Goal: Information Seeking & Learning: Stay updated

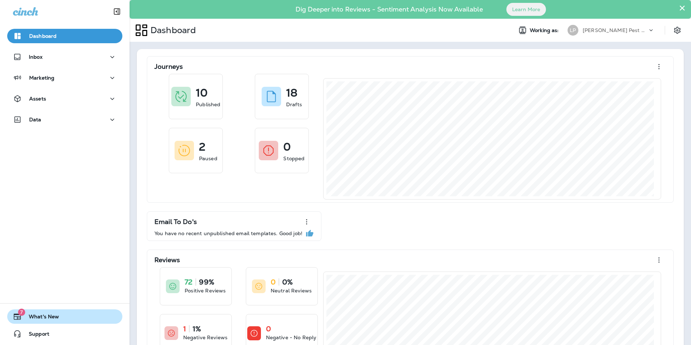
click at [22, 319] on span "What's New" at bounding box center [40, 318] width 37 height 9
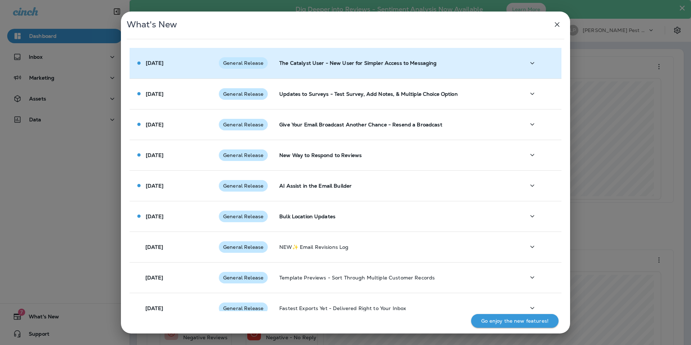
click at [225, 66] on span "General Release" at bounding box center [243, 63] width 49 height 6
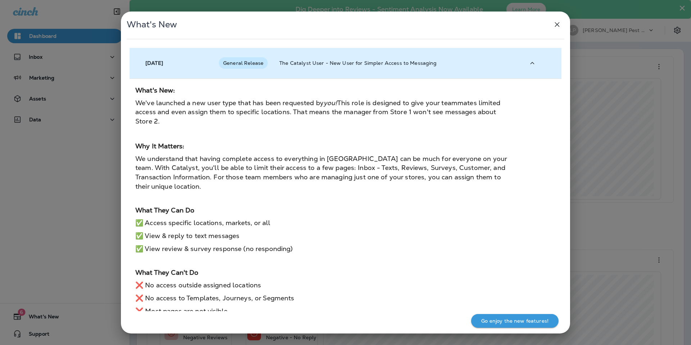
click at [225, 66] on span "General Release" at bounding box center [243, 63] width 49 height 6
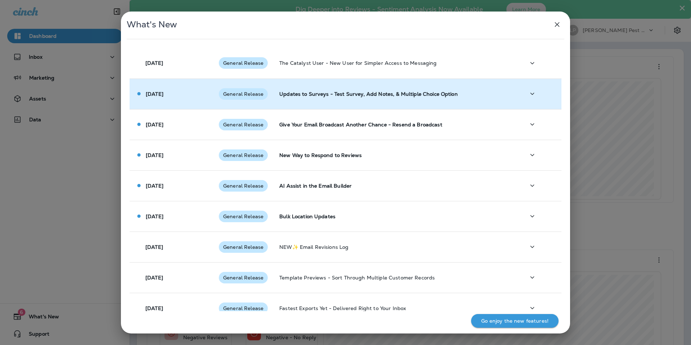
click at [216, 93] on td "General Release" at bounding box center [243, 94] width 61 height 31
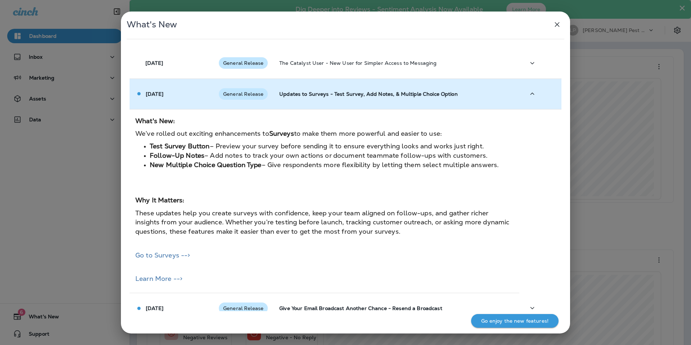
click at [216, 93] on td "General Release" at bounding box center [243, 94] width 61 height 31
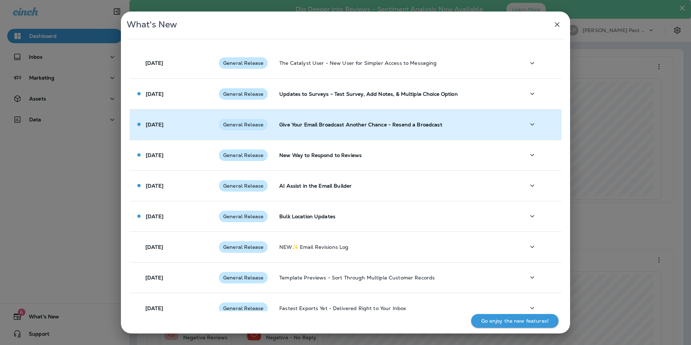
click at [210, 121] on td "[DATE]" at bounding box center [172, 124] width 84 height 31
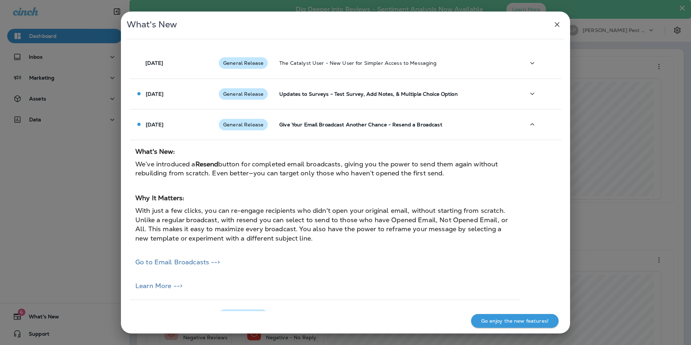
click at [204, 144] on td "What's New: We’ve introduced a Resend button for completed email broadcasts, gi…" at bounding box center [325, 220] width 390 height 160
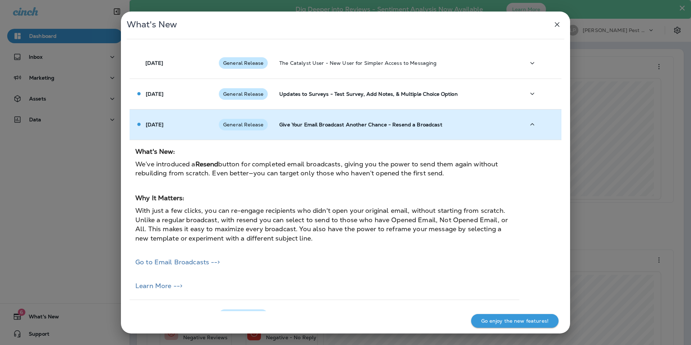
click at [203, 133] on td "[DATE]" at bounding box center [172, 124] width 84 height 31
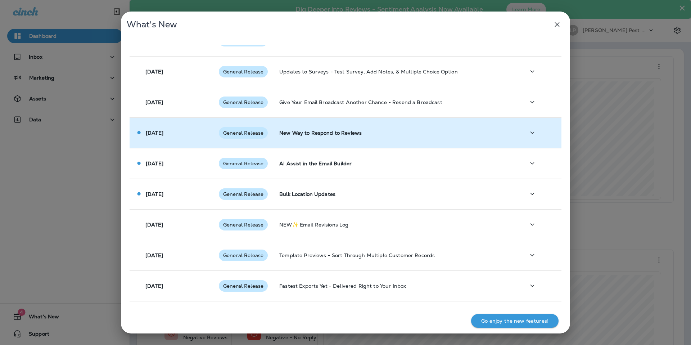
scroll to position [35, 0]
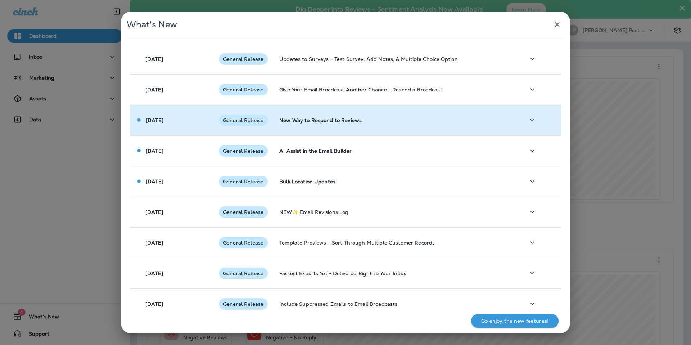
click at [187, 123] on div "[DATE]" at bounding box center [171, 120] width 72 height 8
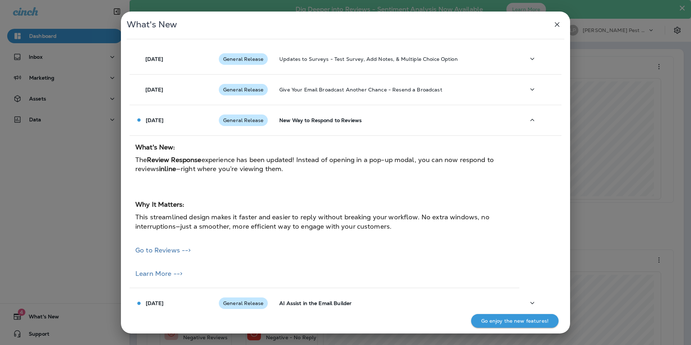
click at [189, 147] on h2 "What's New:" at bounding box center [324, 147] width 379 height 11
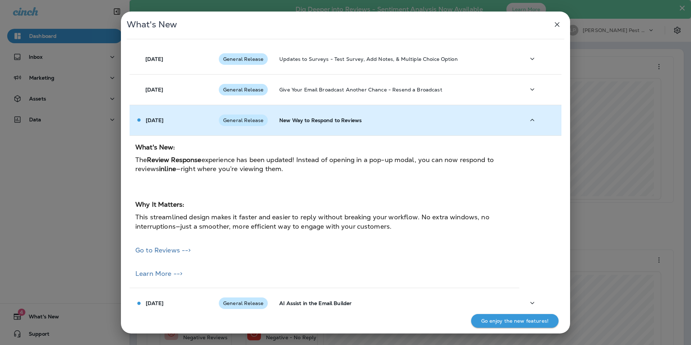
click at [189, 132] on td "[DATE]" at bounding box center [172, 120] width 84 height 31
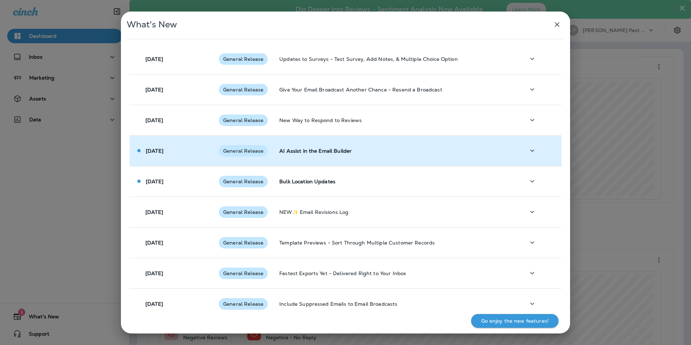
click at [188, 147] on div "[DATE]" at bounding box center [171, 151] width 72 height 8
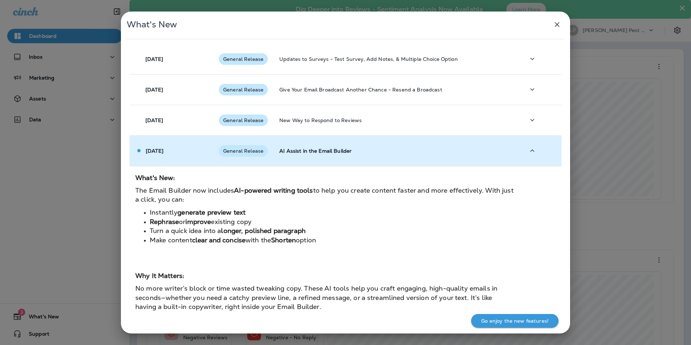
click at [191, 143] on td "[DATE]" at bounding box center [172, 150] width 84 height 31
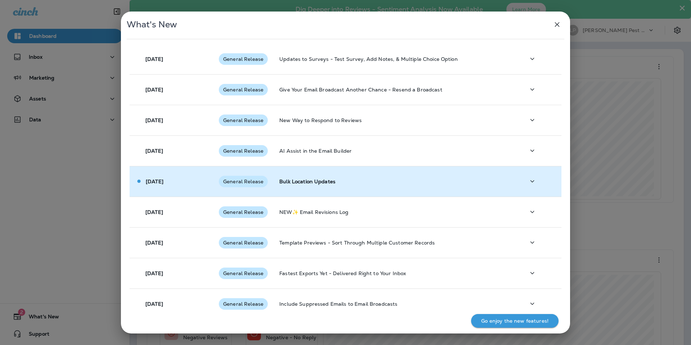
click at [187, 180] on div "[DATE]" at bounding box center [171, 182] width 72 height 8
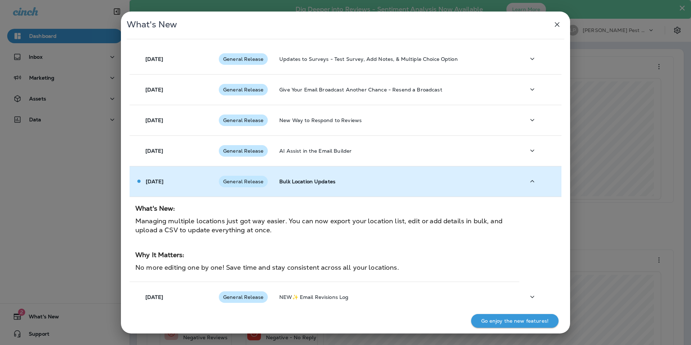
click at [187, 180] on div "[DATE]" at bounding box center [171, 182] width 72 height 8
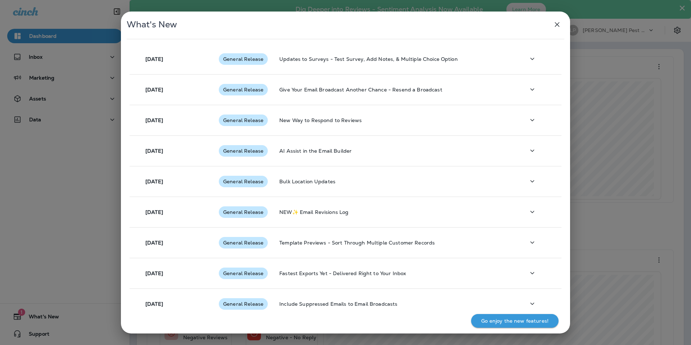
click at [58, 172] on div "What's New [DATE] General Release The Catalyst User - New User for Simpler Acce…" at bounding box center [345, 172] width 691 height 345
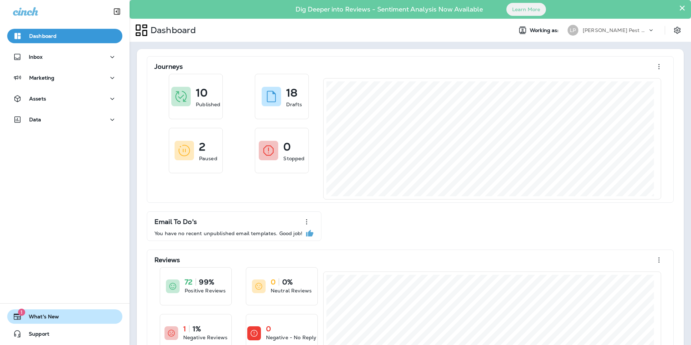
click at [44, 314] on span "What's New" at bounding box center [40, 318] width 37 height 9
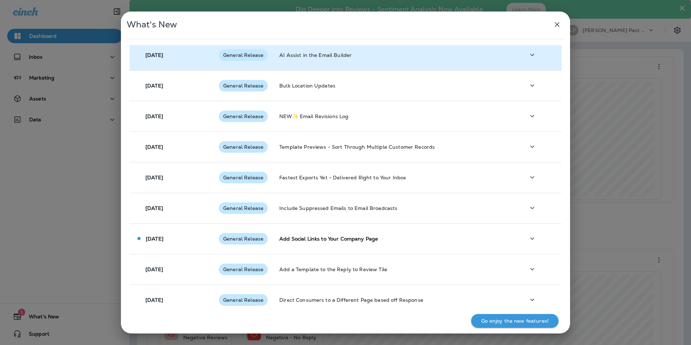
scroll to position [133, 0]
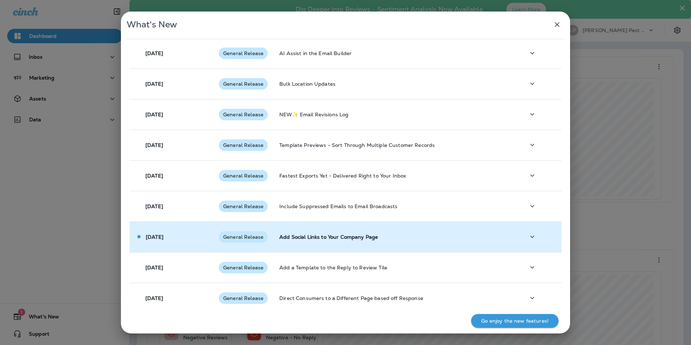
click at [151, 242] on td "[DATE]" at bounding box center [172, 236] width 84 height 31
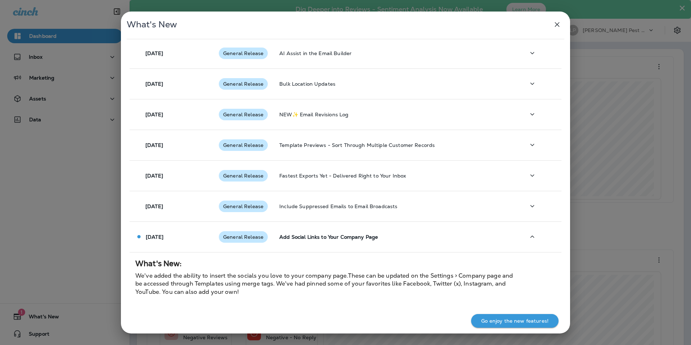
click at [13, 250] on div "What's New [DATE] General Release The Catalyst User - New User for Simpler Acce…" at bounding box center [345, 172] width 691 height 345
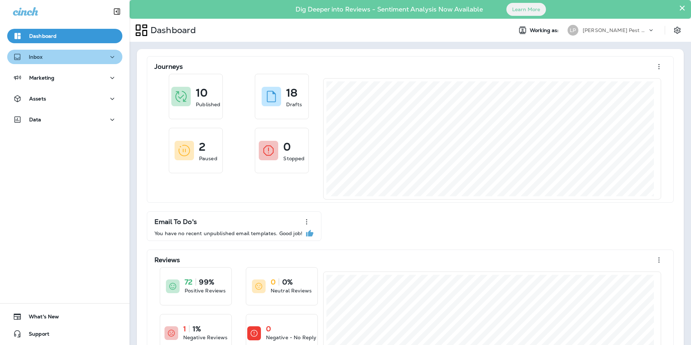
click at [108, 58] on icon "button" at bounding box center [112, 57] width 9 height 9
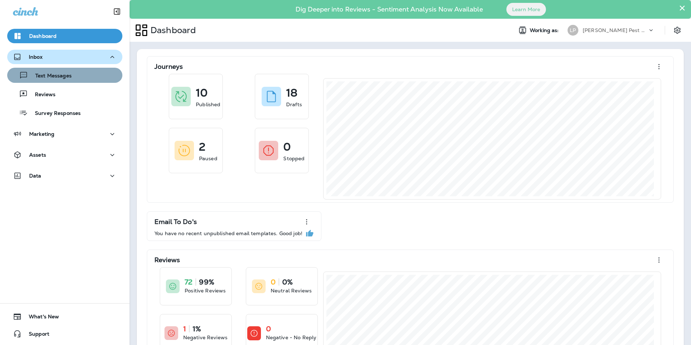
click at [84, 75] on div "Text Messages" at bounding box center [64, 75] width 109 height 11
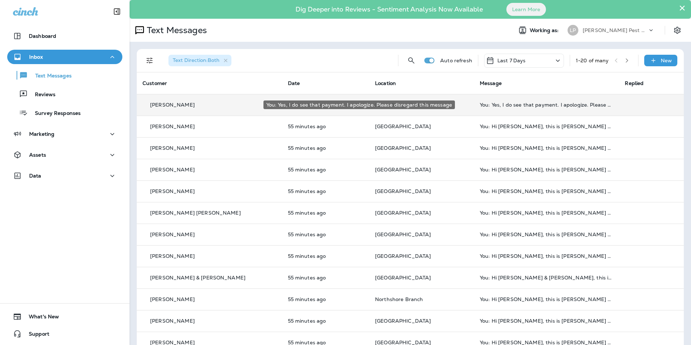
click at [480, 105] on div "You: Yes, I do see that payment. I apologize. Please disregard this message" at bounding box center [547, 105] width 134 height 6
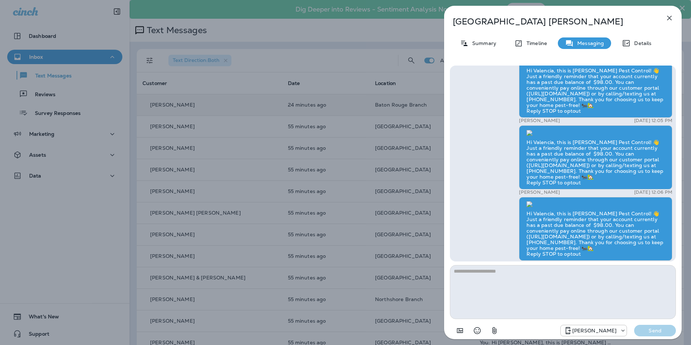
scroll to position [-799, 0]
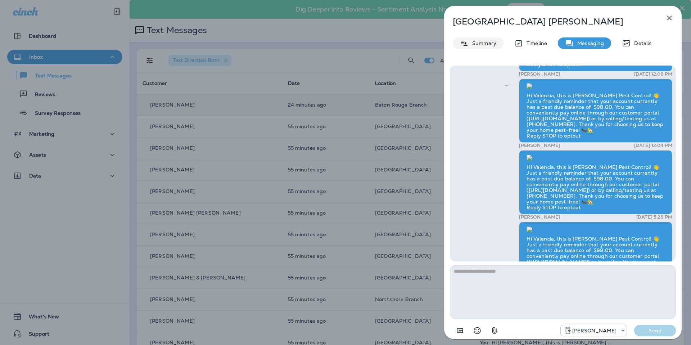
click at [491, 44] on p "Summary" at bounding box center [483, 43] width 28 height 6
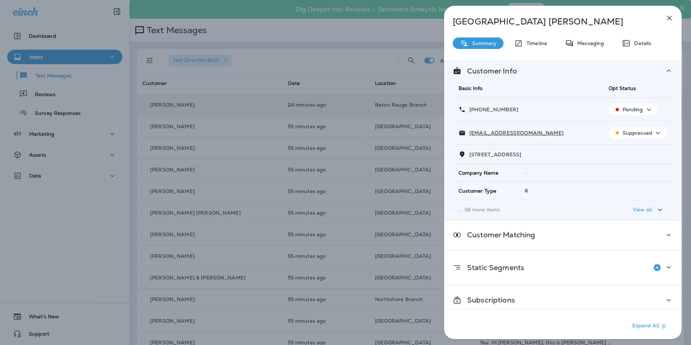
scroll to position [10, 0]
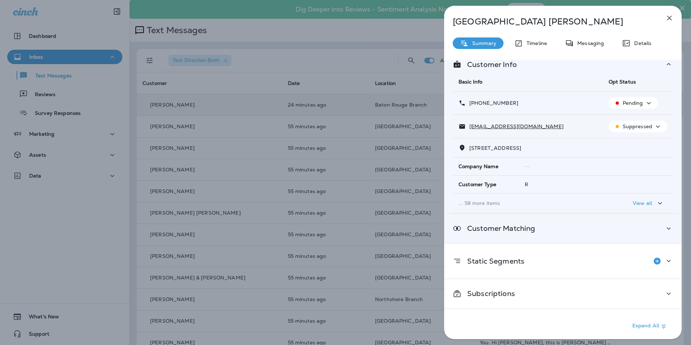
click at [652, 235] on div "Customer Matching" at bounding box center [563, 228] width 238 height 29
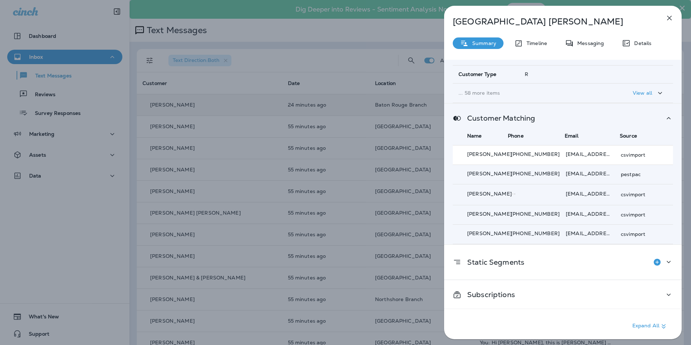
scroll to position [122, 0]
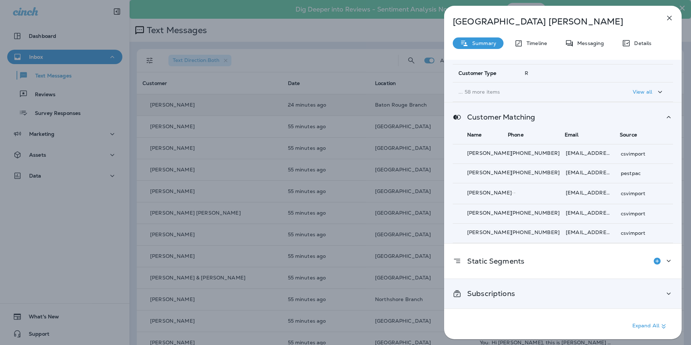
click at [665, 295] on icon at bounding box center [669, 293] width 9 height 9
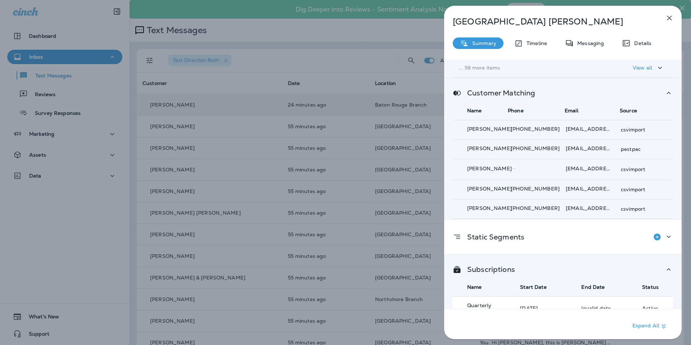
scroll to position [157, 0]
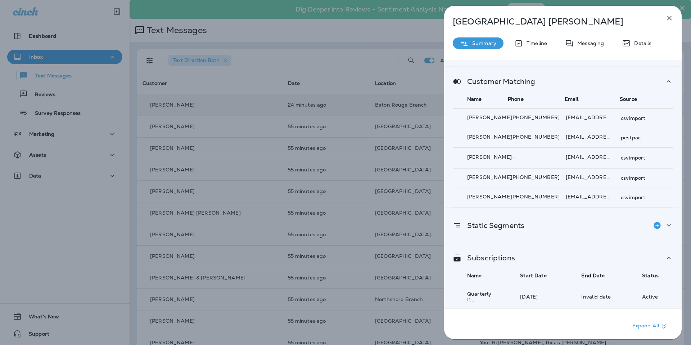
click at [669, 224] on icon at bounding box center [669, 225] width 9 height 9
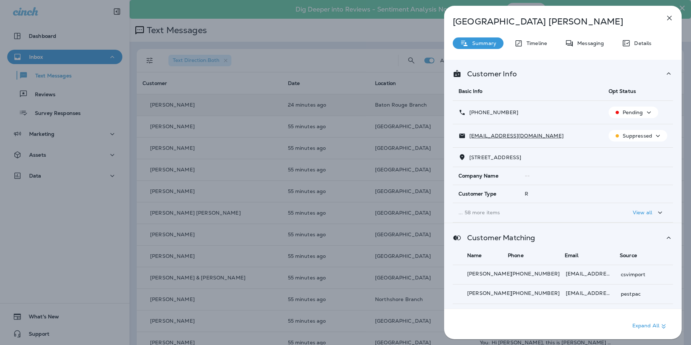
scroll to position [0, 0]
click at [666, 238] on icon at bounding box center [669, 238] width 9 height 9
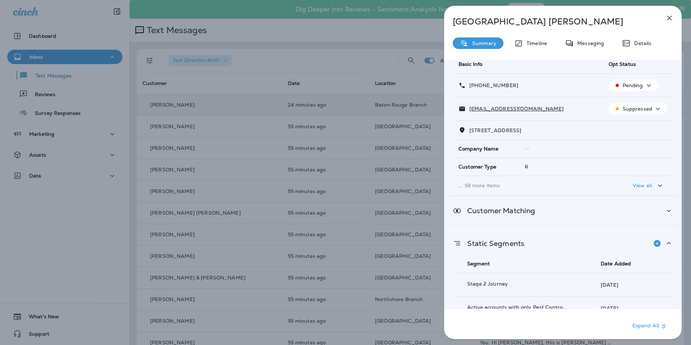
scroll to position [70, 0]
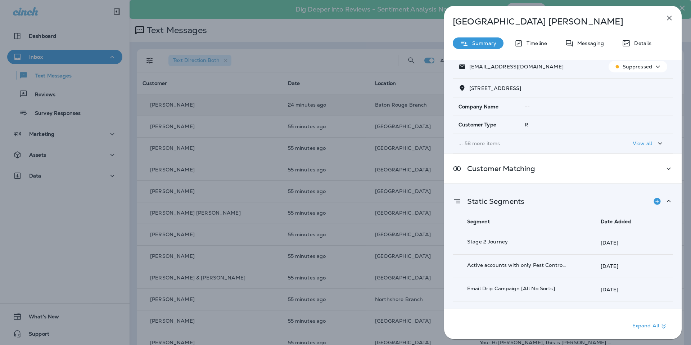
click at [666, 202] on icon at bounding box center [669, 201] width 9 height 9
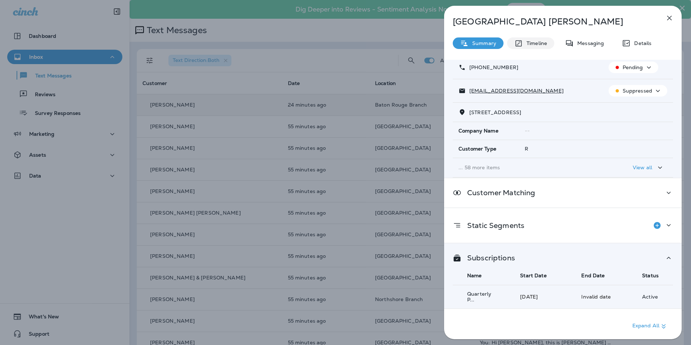
click at [541, 45] on p "Timeline" at bounding box center [535, 43] width 24 height 6
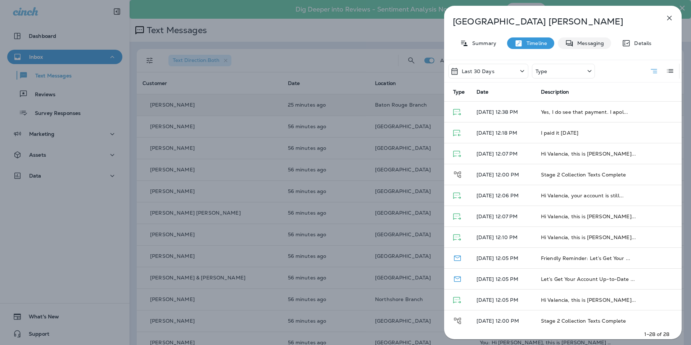
click at [589, 41] on p "Messaging" at bounding box center [589, 43] width 30 height 6
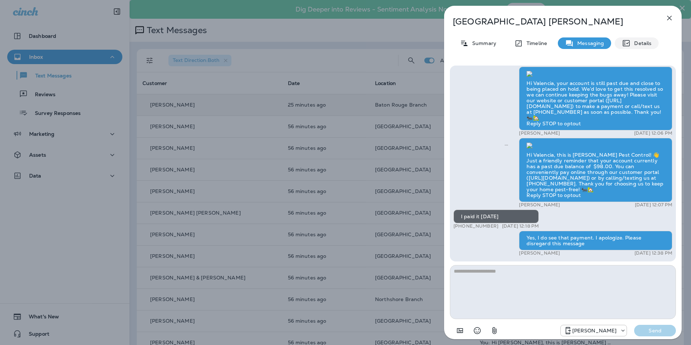
click at [640, 45] on p "Details" at bounding box center [641, 43] width 21 height 6
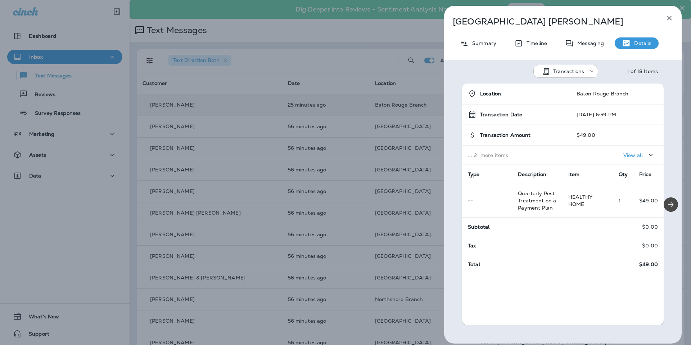
click at [477, 61] on div "Transactions 1 of 18 Items" at bounding box center [563, 69] width 238 height 19
click at [597, 45] on p "Messaging" at bounding box center [589, 43] width 30 height 6
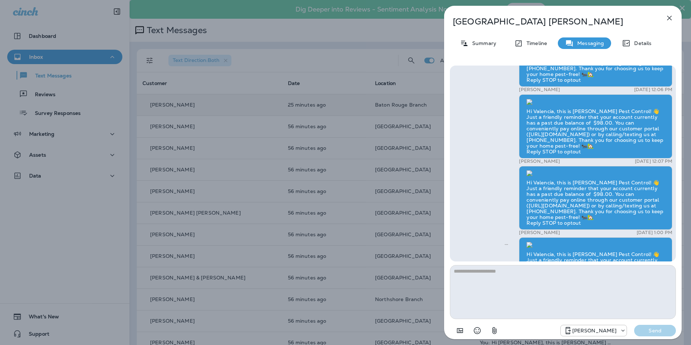
scroll to position [-1181, 0]
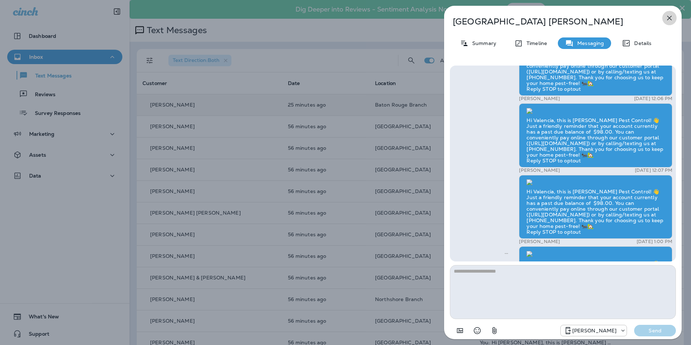
click at [671, 19] on icon "button" at bounding box center [670, 18] width 9 height 9
